Goal: Register for event/course

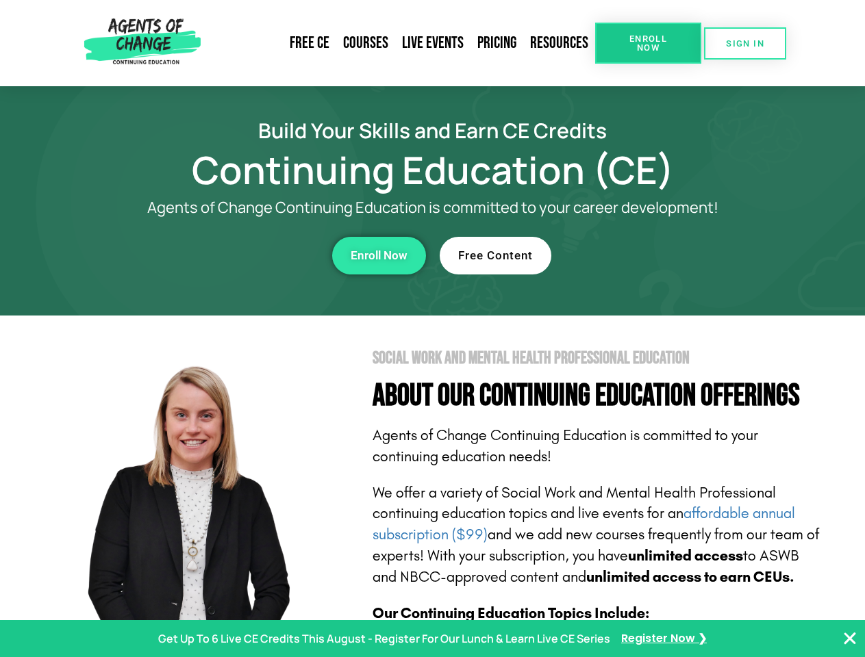
click at [432, 329] on section "Social Work and Mental Health Professional Education About Our Continuing Educa…" at bounding box center [432, 603] width 865 height 575
click at [648, 43] on span "Enroll Now" at bounding box center [648, 43] width 62 height 18
click at [745, 43] on span "SIGN IN" at bounding box center [745, 43] width 38 height 9
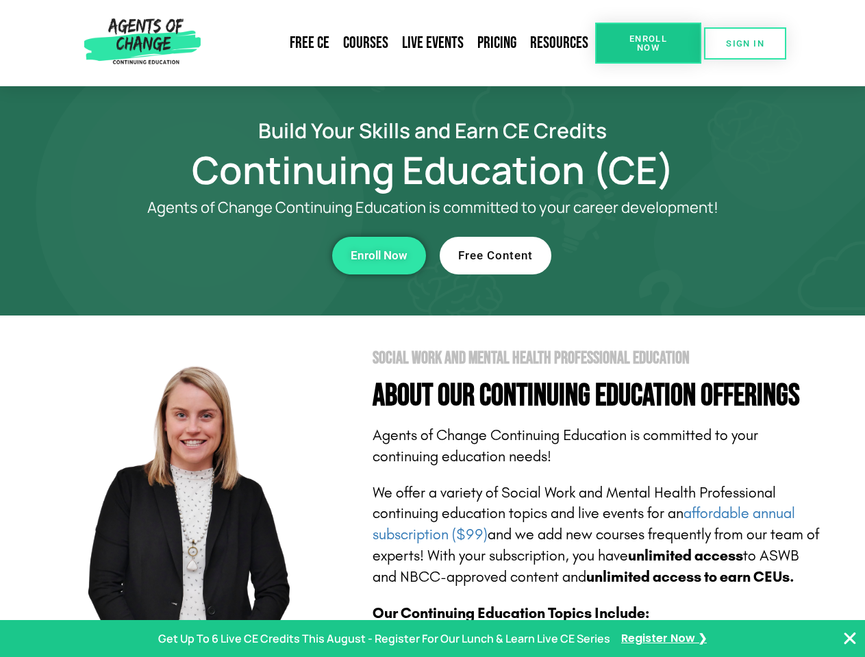
click at [238, 255] on div "Enroll Now" at bounding box center [237, 256] width 377 height 38
click at [379, 255] on span "Enroll Now" at bounding box center [379, 256] width 57 height 12
click at [628, 255] on div "Free Content" at bounding box center [628, 256] width 377 height 38
